Goal: Information Seeking & Learning: Compare options

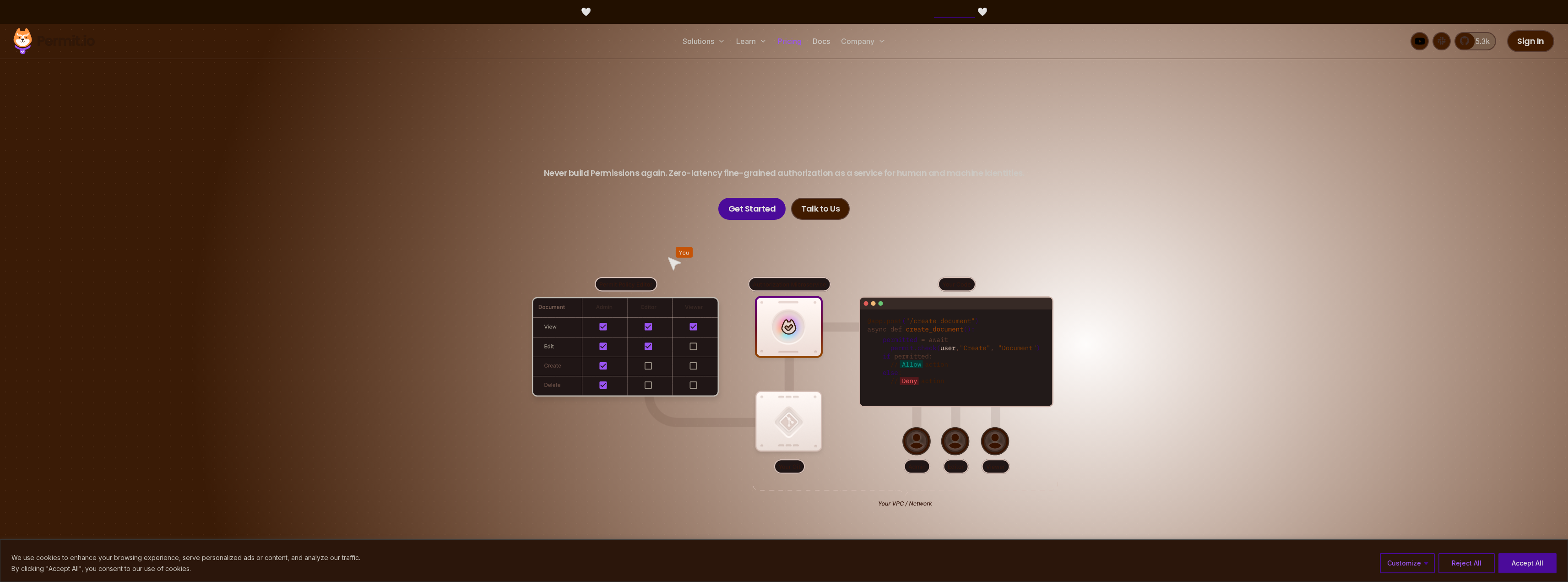
click at [790, 39] on link "Pricing" at bounding box center [789, 41] width 31 height 18
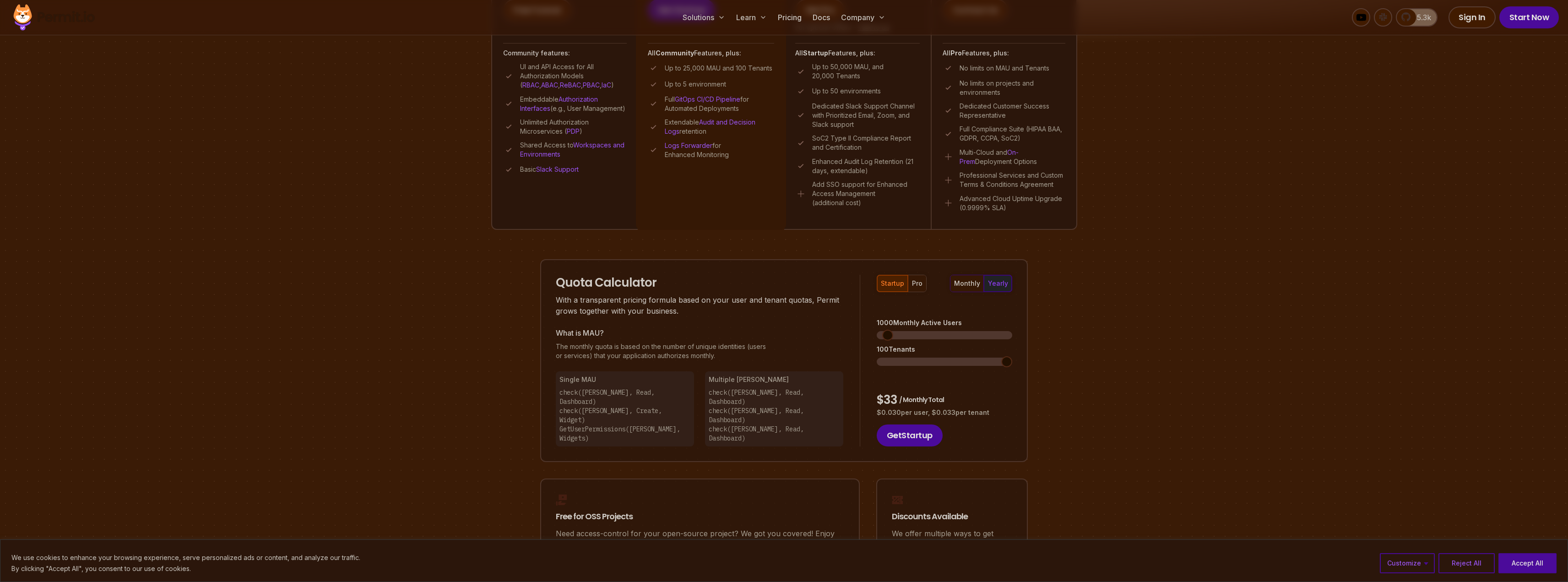
scroll to position [367, 0]
click at [915, 282] on div "pro" at bounding box center [917, 278] width 10 height 9
click at [898, 283] on button "startup" at bounding box center [892, 278] width 30 height 16
click at [914, 279] on div "pro" at bounding box center [917, 278] width 10 height 9
click at [901, 281] on div "startup" at bounding box center [893, 278] width 23 height 9
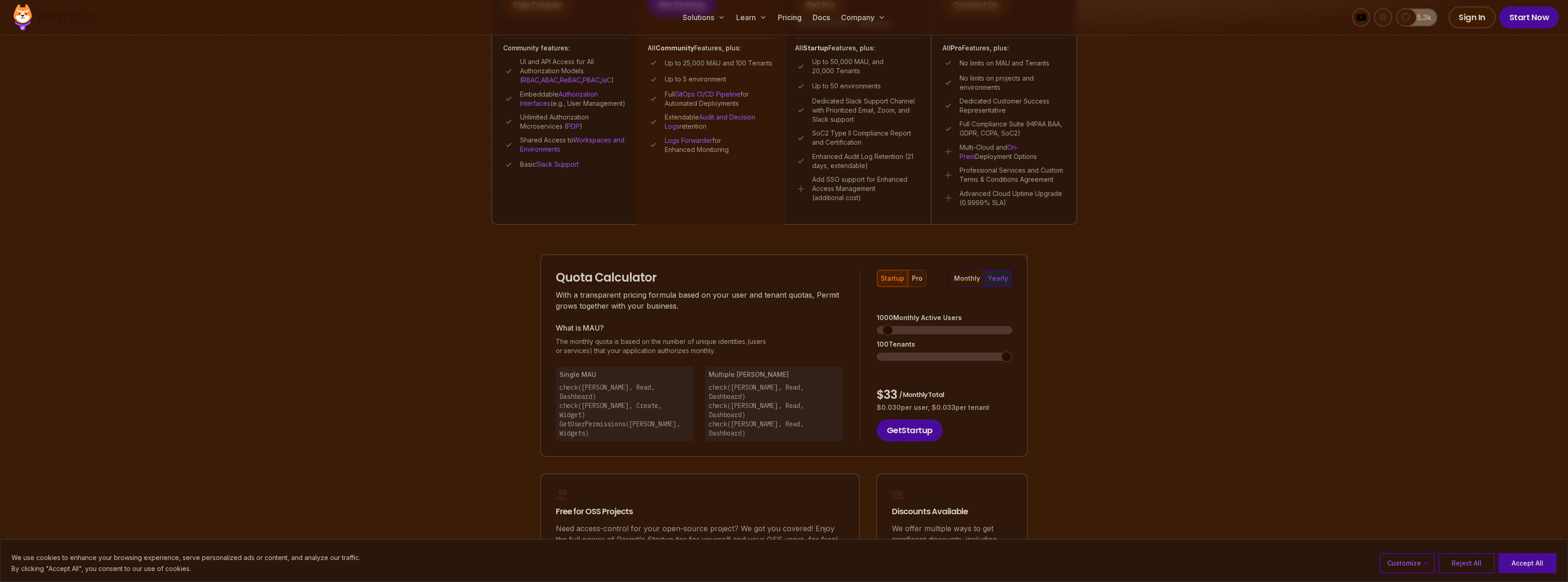
click at [910, 280] on button "pro" at bounding box center [916, 278] width 18 height 16
click at [877, 325] on span at bounding box center [882, 330] width 11 height 11
click at [894, 275] on div "startup" at bounding box center [893, 278] width 23 height 9
click at [919, 277] on div "pro" at bounding box center [917, 278] width 10 height 9
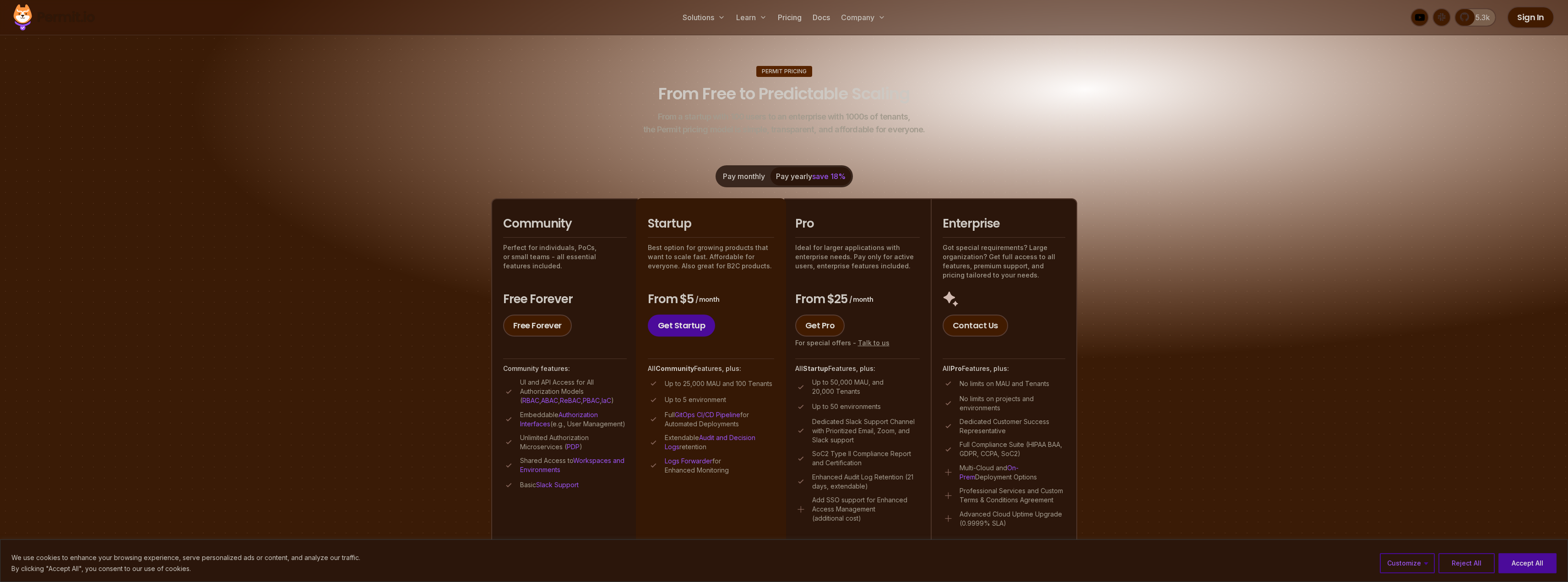
scroll to position [229, 0]
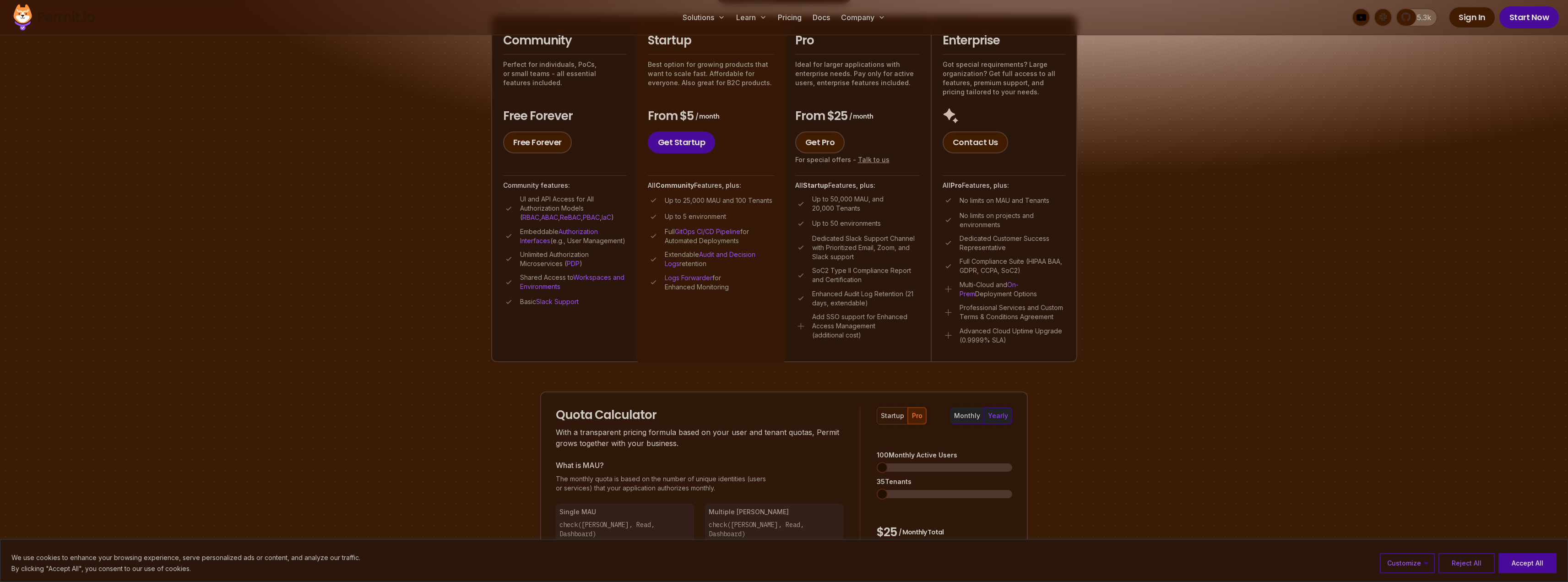
click at [976, 415] on div "monthly" at bounding box center [967, 416] width 26 height 9
click at [997, 418] on div "yearly" at bounding box center [998, 416] width 20 height 9
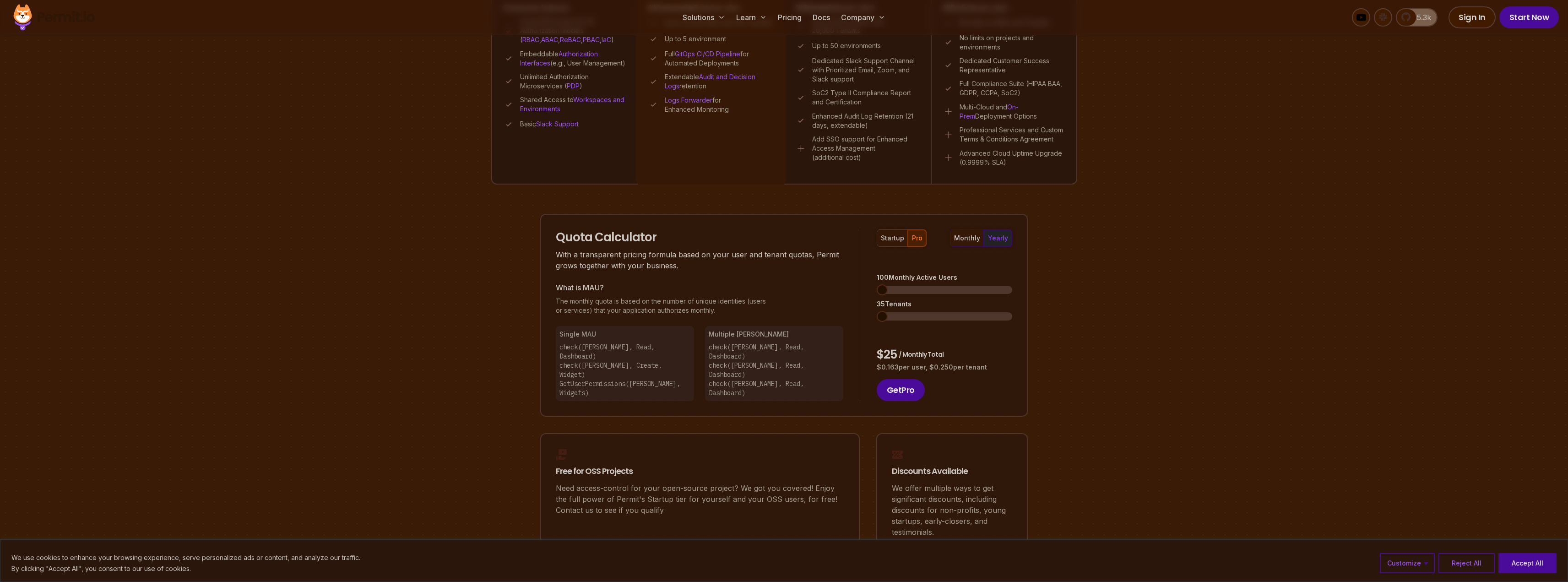
scroll to position [412, 0]
click at [879, 279] on span at bounding box center [885, 285] width 11 height 11
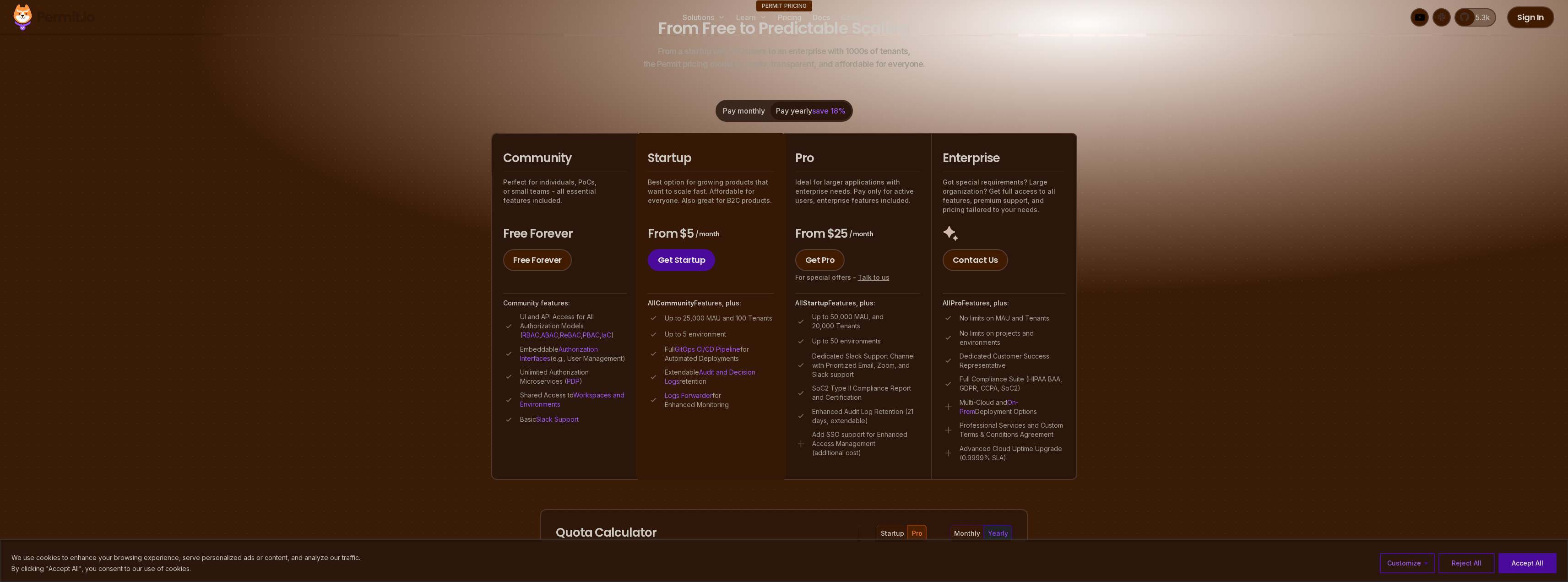
scroll to position [0, 0]
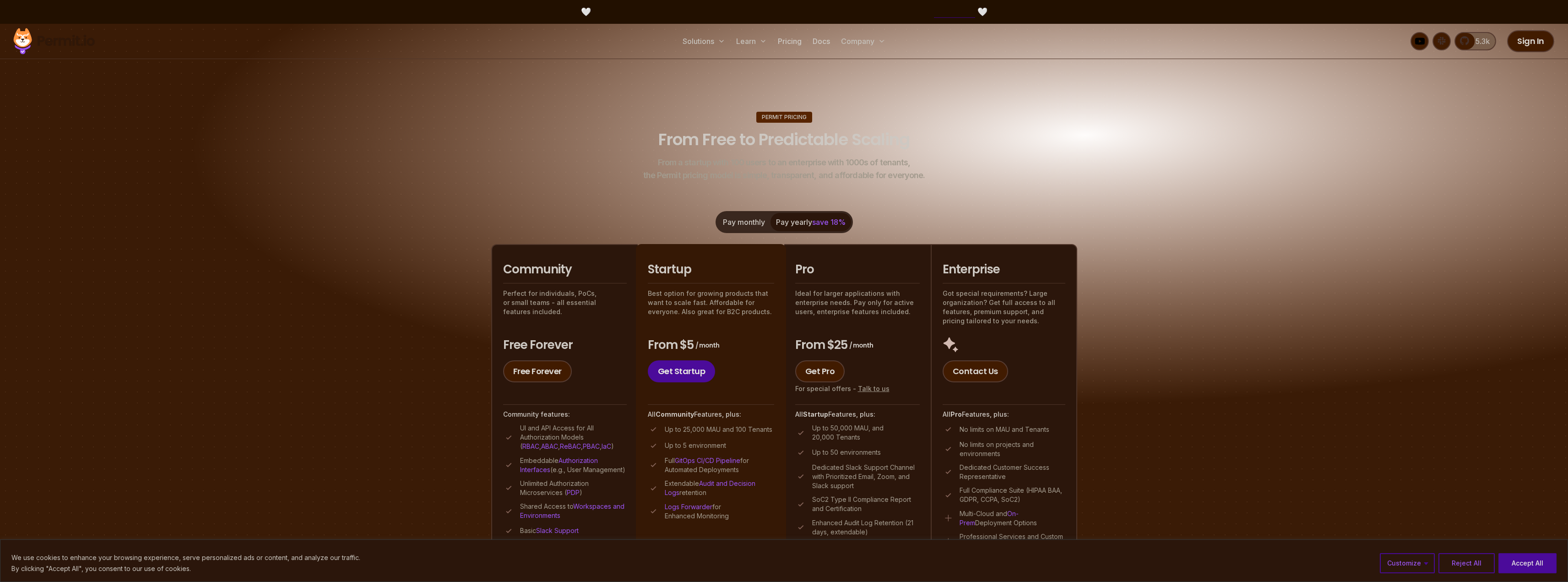
click at [811, 223] on div "Pay monthly Pay yearly save 18%" at bounding box center [784, 222] width 138 height 22
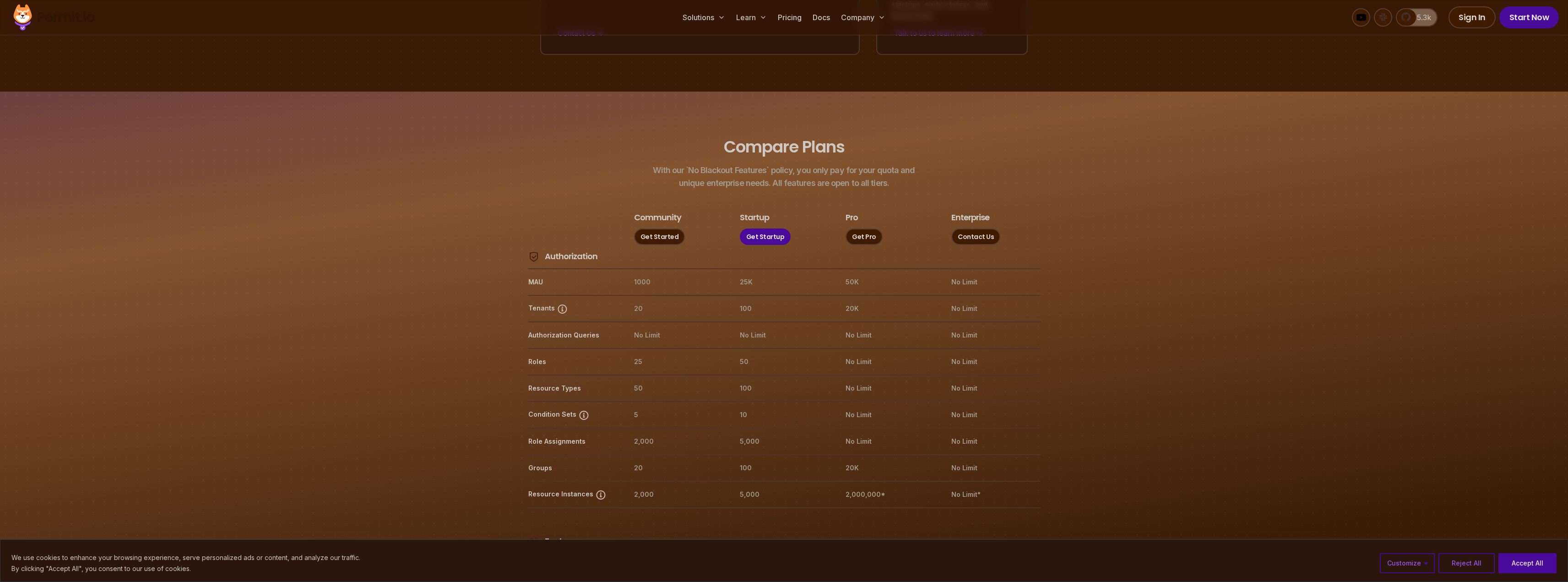
scroll to position [929, 0]
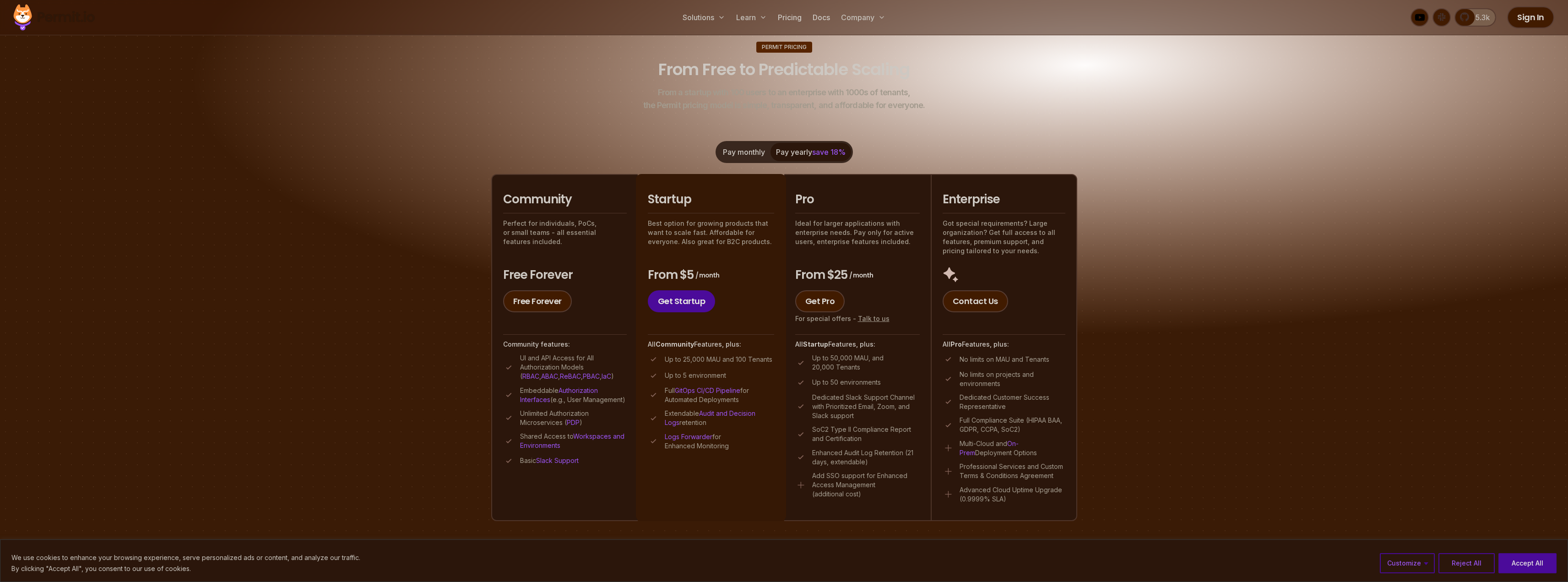
scroll to position [92, 0]
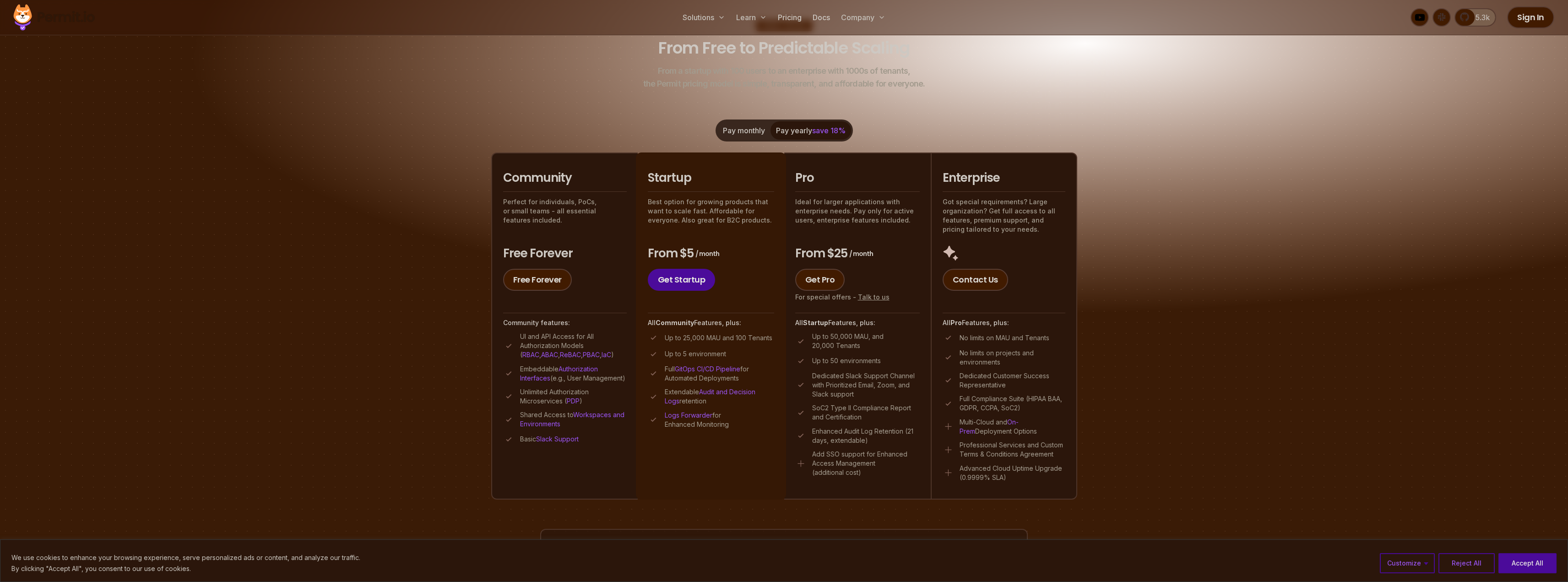
click at [1323, 338] on img at bounding box center [784, 141] width 1568 height 419
